Goal: Transaction & Acquisition: Book appointment/travel/reservation

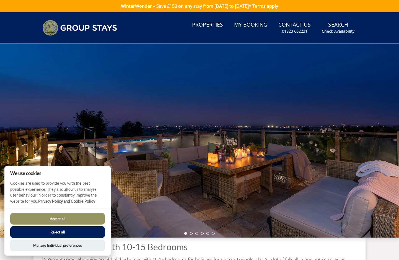
click at [63, 219] on button "Accept all" at bounding box center [57, 219] width 95 height 12
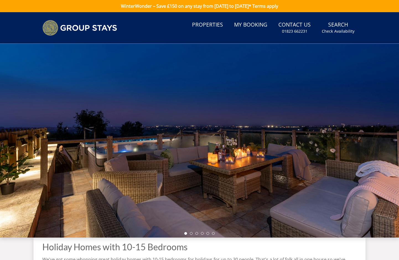
click at [205, 25] on link "Properties" at bounding box center [207, 25] width 35 height 12
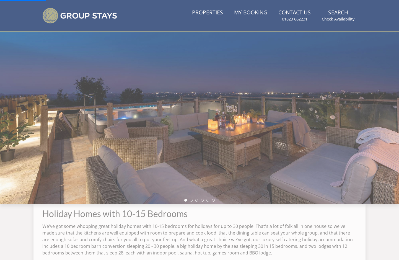
scroll to position [63, 0]
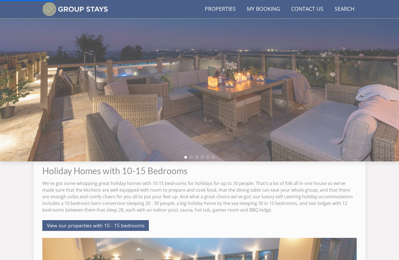
click at [200, 91] on div at bounding box center [199, 64] width 399 height 193
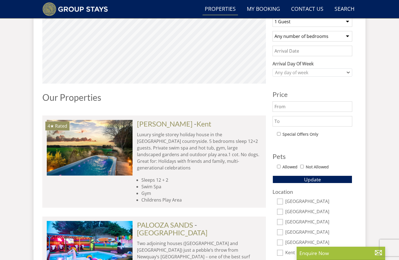
scroll to position [103, 0]
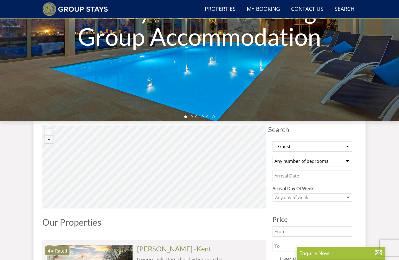
click at [304, 144] on select "1 Guest 2 Guests 3 Guests 4 Guests 5 Guests 6 Guests 7 Guests 8 Guests 9 Guests…" at bounding box center [312, 146] width 80 height 11
select select "20"
click at [300, 160] on select "Any number of bedrooms 1 Bedroom 2 Bedrooms 3 Bedrooms 4 Bedrooms 5 Bedrooms 6 …" at bounding box center [312, 161] width 80 height 11
select select "15"
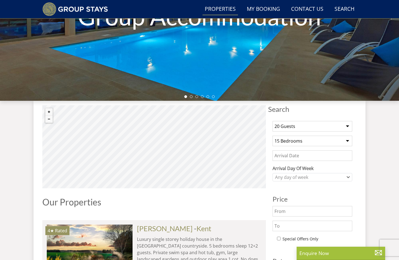
scroll to position [144, 0]
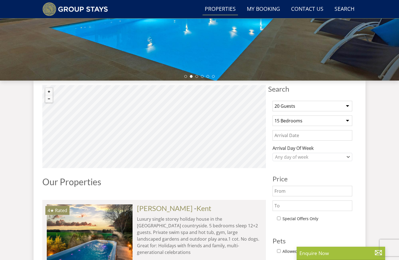
click at [296, 131] on input "Date" at bounding box center [312, 135] width 80 height 11
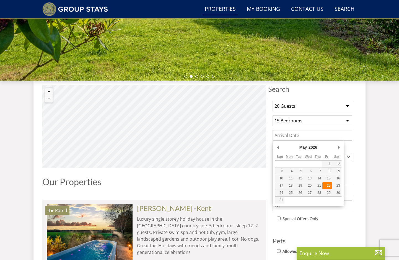
type input "[DATE]"
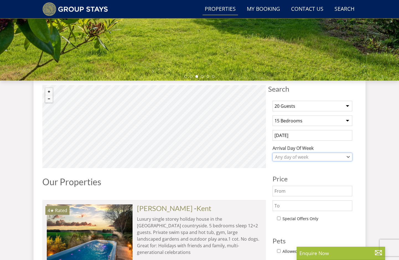
click at [305, 156] on div "Any day of week" at bounding box center [309, 157] width 72 height 6
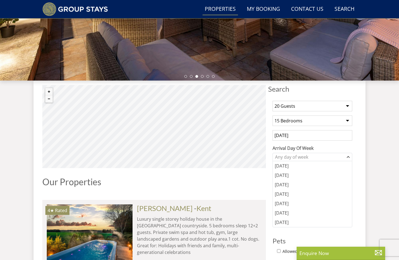
click at [332, 142] on div "1 Guest 2 Guests 3 Guests 4 Guests 5 Guests 6 Guests 7 Guests 8 Guests 9 Guests…" at bounding box center [312, 223] width 88 height 255
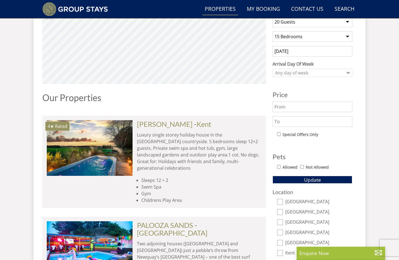
scroll to position [227, 0]
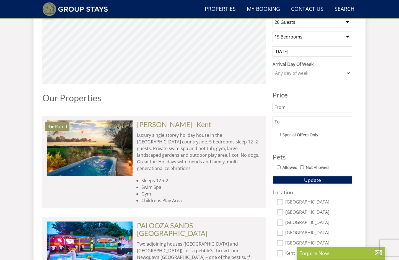
click at [317, 181] on span "Update" at bounding box center [312, 179] width 17 height 7
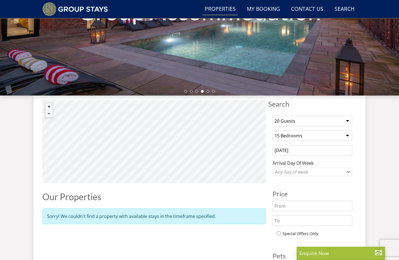
scroll to position [92, 0]
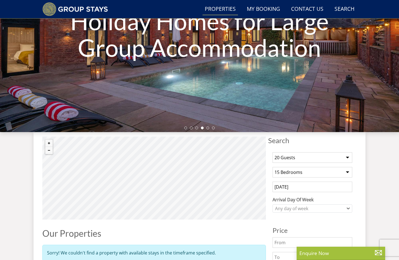
click at [317, 182] on input "[DATE]" at bounding box center [312, 186] width 80 height 11
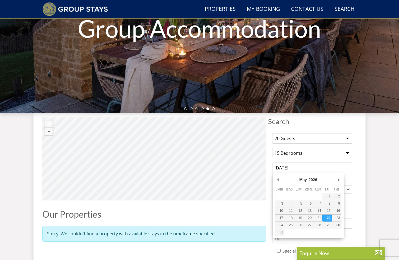
scroll to position [134, 0]
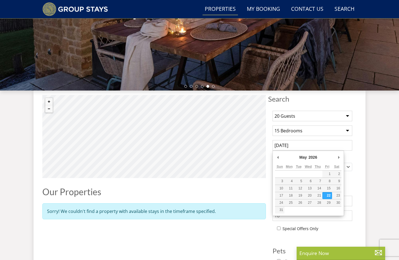
click at [323, 136] on div "1 Guest 2 Guests 3 Guests 4 Guests 5 Guests 6 Guests 7 Guests 8 Guests 9 Guests…" at bounding box center [312, 197] width 88 height 183
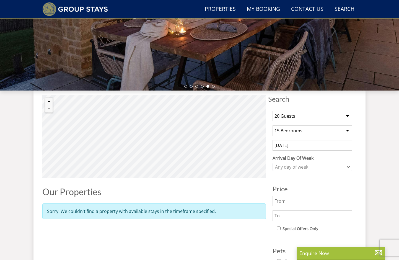
select select "14"
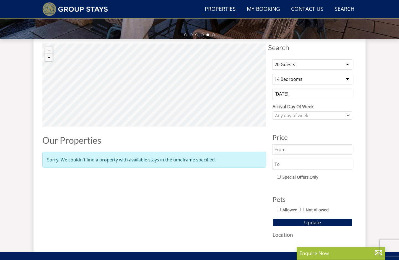
scroll to position [200, 0]
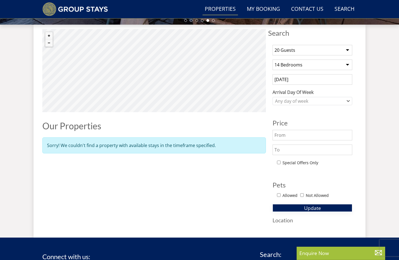
click at [314, 206] on span "Update" at bounding box center [312, 207] width 17 height 7
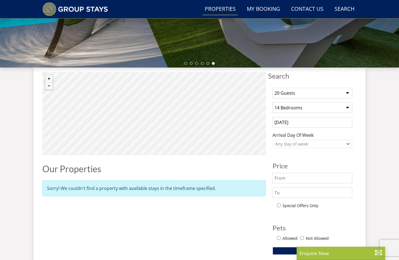
scroll to position [152, 0]
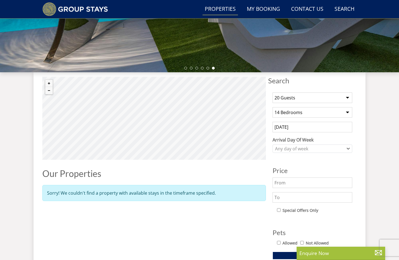
click at [300, 124] on input "[DATE]" at bounding box center [312, 127] width 80 height 11
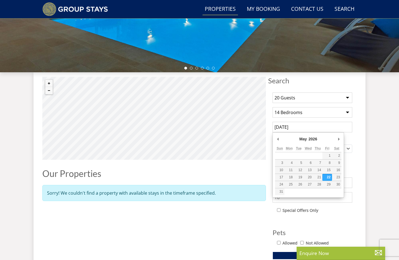
click at [363, 145] on div "Search Search 1 Guest 2 Guests 3 Guests 4 Guests 5 Guests 6 Guests 7 Guests 8 G…" at bounding box center [199, 174] width 332 height 204
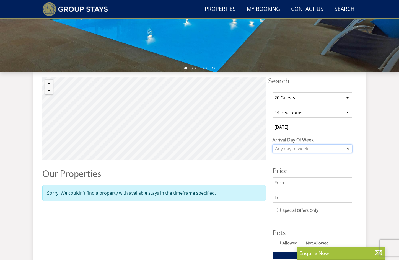
click at [309, 151] on div "Any day of week" at bounding box center [309, 148] width 72 height 6
click at [363, 117] on div "Search Search 1 Guest 2 Guests 3 Guests 4 Guests 5 Guests 6 Guests 7 Guests 8 G…" at bounding box center [199, 174] width 332 height 204
click at [321, 131] on input "[DATE]" at bounding box center [312, 127] width 80 height 11
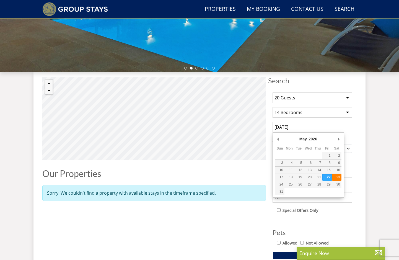
type input "[DATE]"
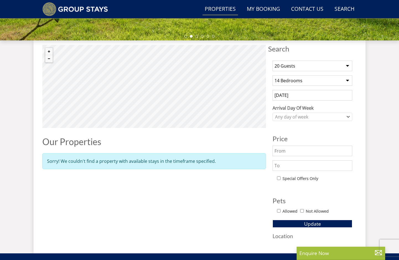
scroll to position [203, 0]
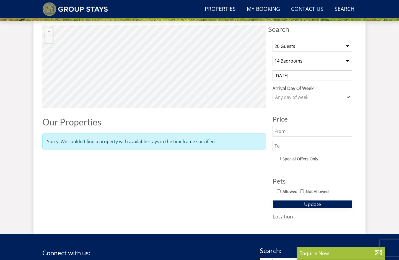
click at [308, 203] on span "Update" at bounding box center [312, 203] width 17 height 7
select select "13"
click at [318, 202] on span "Update" at bounding box center [312, 203] width 17 height 7
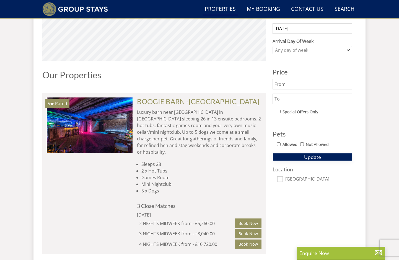
scroll to position [253, 0]
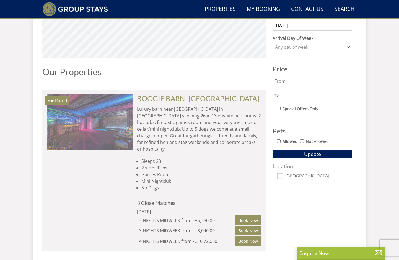
click at [106, 118] on img at bounding box center [90, 121] width 86 height 55
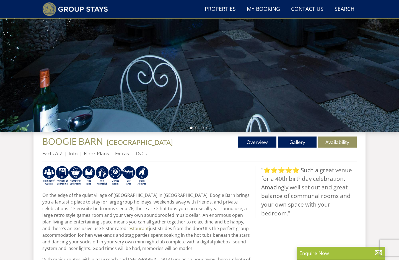
scroll to position [63, 0]
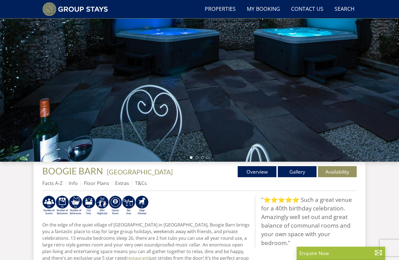
click at [231, 106] on div at bounding box center [199, 64] width 399 height 193
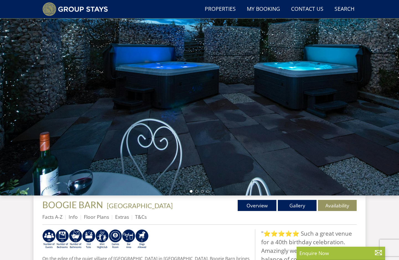
scroll to position [37, 0]
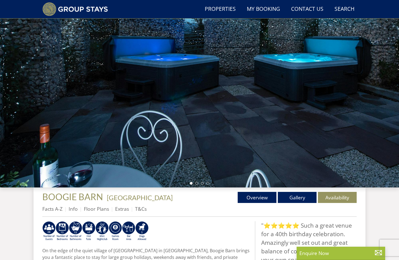
click at [301, 203] on div "Properties BOOGIE BARN - [GEOGRAPHIC_DATA] Overview Gallery Availability Facts …" at bounding box center [199, 204] width 314 height 25
click at [299, 201] on link "Gallery" at bounding box center [297, 197] width 39 height 11
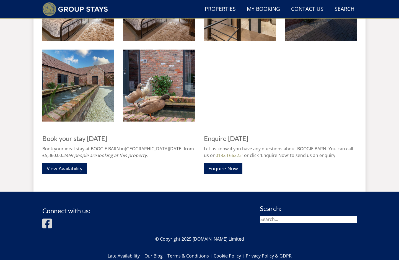
scroll to position [810, 0]
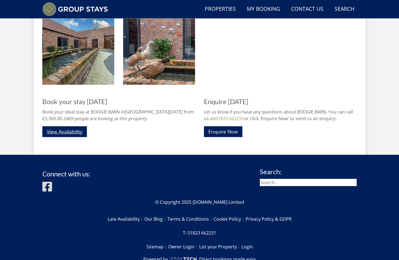
click at [66, 132] on link "View Availability" at bounding box center [64, 131] width 45 height 11
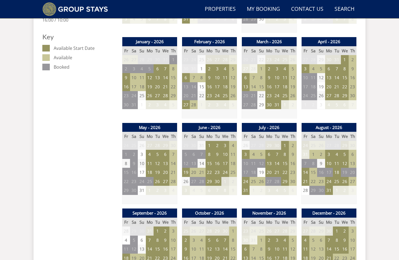
scroll to position [313, 0]
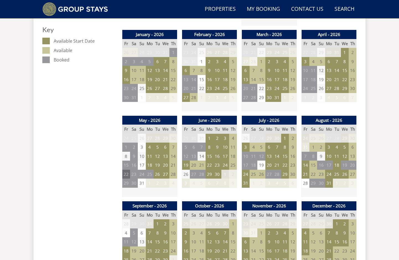
click at [127, 170] on td "22" at bounding box center [126, 173] width 8 height 9
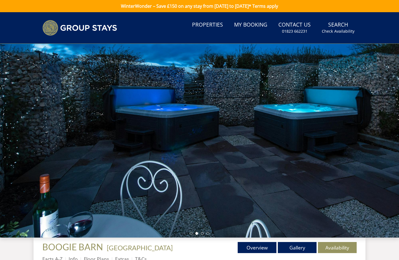
scroll to position [0, 0]
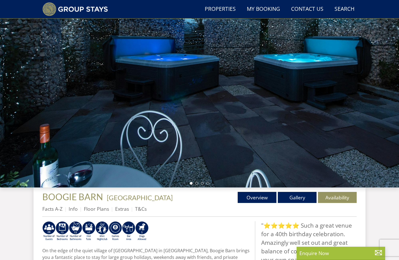
select select "20"
select select "13"
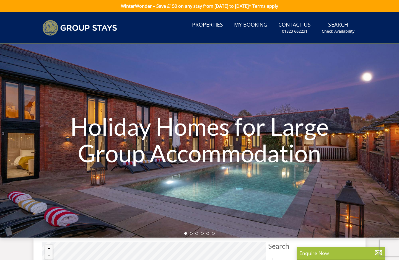
scroll to position [171, 0]
